Goal: Find specific page/section: Find specific page/section

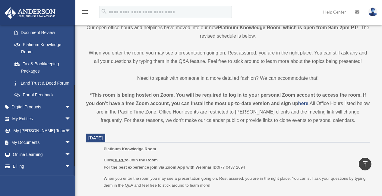
scroll to position [107, 0]
click at [27, 123] on link "My Entities arrow_drop_down" at bounding box center [42, 119] width 76 height 12
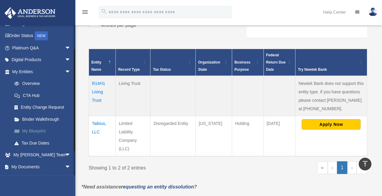
scroll to position [33, 0]
click at [35, 132] on link "My Blueprint" at bounding box center [44, 132] width 72 height 12
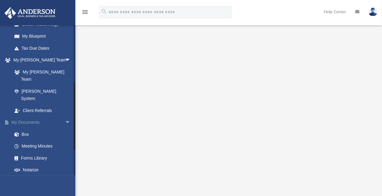
scroll to position [128, 0]
